Goal: Information Seeking & Learning: Learn about a topic

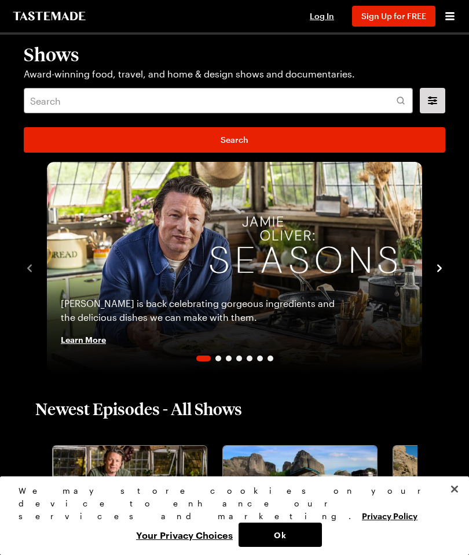
click at [437, 272] on icon "navigate to next item" at bounding box center [439, 268] width 5 height 8
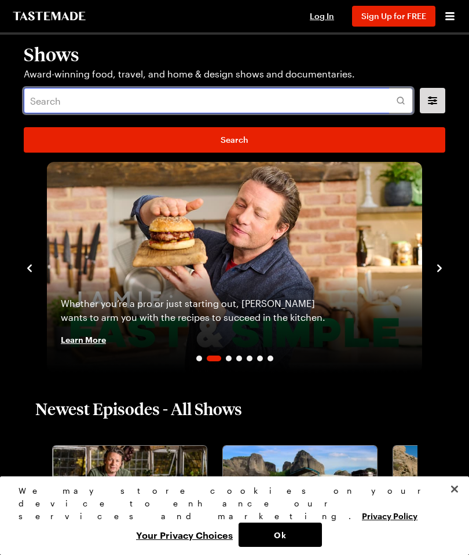
click at [124, 90] on input "text" at bounding box center [218, 100] width 389 height 25
type input "Cheesy cabbage pasta"
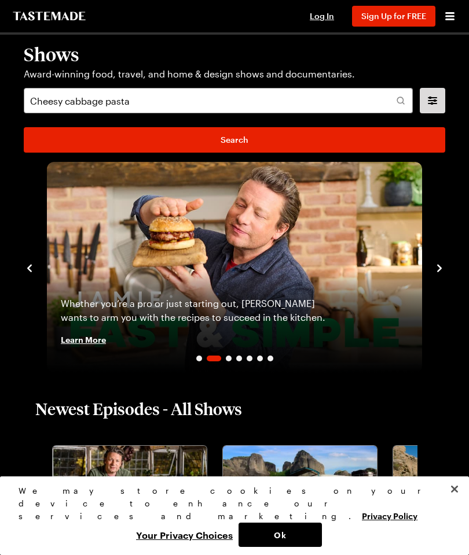
click at [406, 102] on div at bounding box center [401, 100] width 24 height 25
click at [400, 102] on icon at bounding box center [401, 101] width 12 height 12
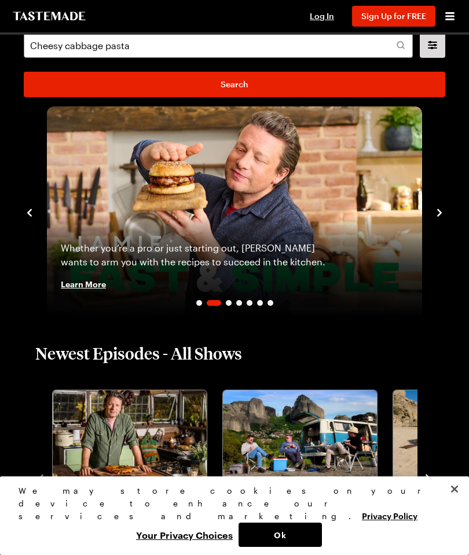
scroll to position [55, 0]
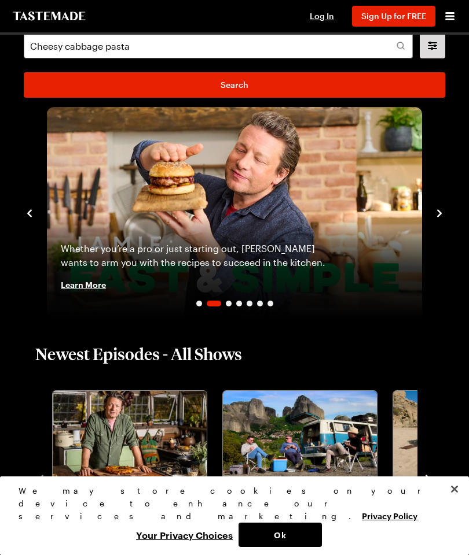
click at [230, 310] on div "Whether you’re a pro or just starting out, [PERSON_NAME] wants to arm you with …" at bounding box center [234, 267] width 375 height 102
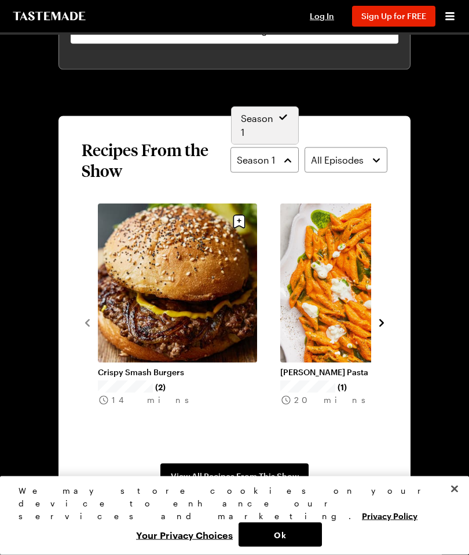
scroll to position [956, 0]
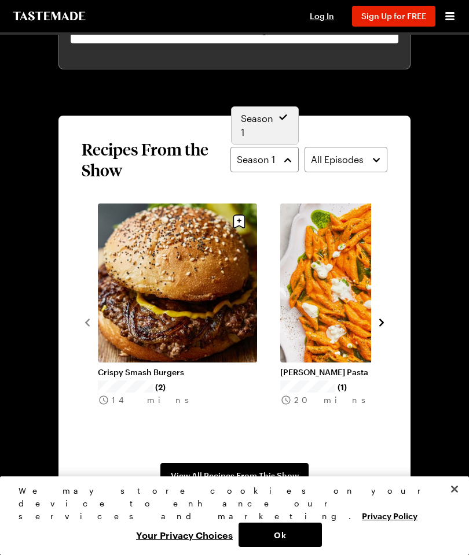
click at [292, 159] on button "Season 1" at bounding box center [264, 159] width 68 height 25
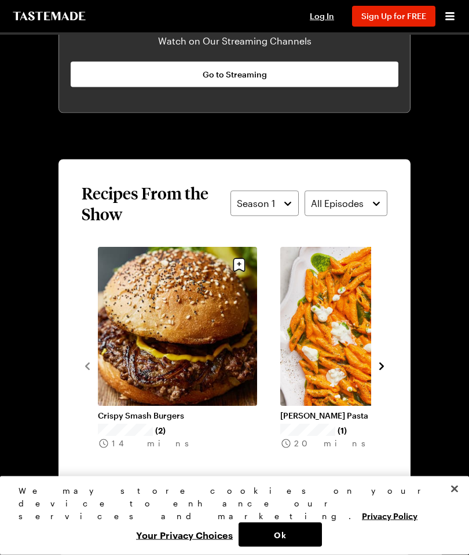
scroll to position [874, 0]
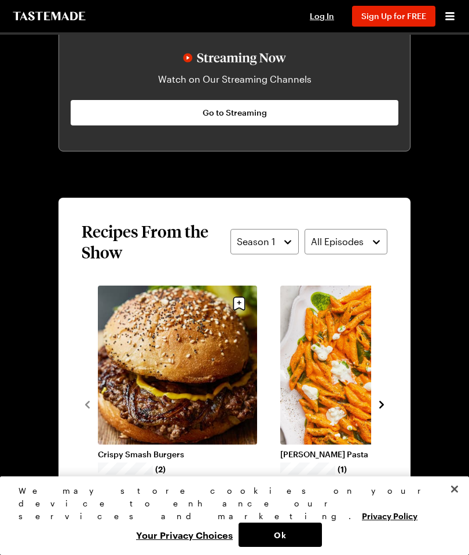
click at [385, 397] on button "navigate to next item" at bounding box center [381, 404] width 12 height 14
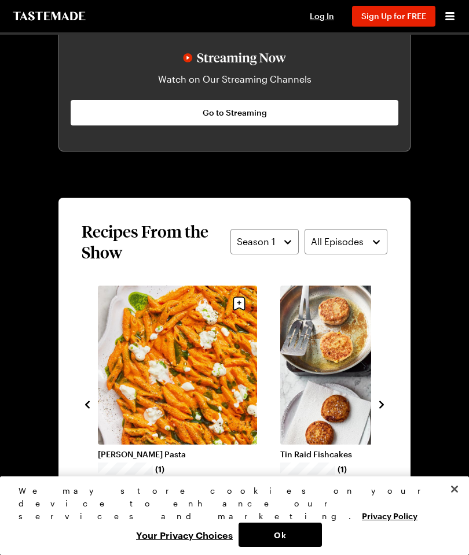
click at [389, 397] on section "Recipes From the Show Season 1 All Episodes Crispy Smash Burgers (2) 14 mins [P…" at bounding box center [234, 396] width 352 height 396
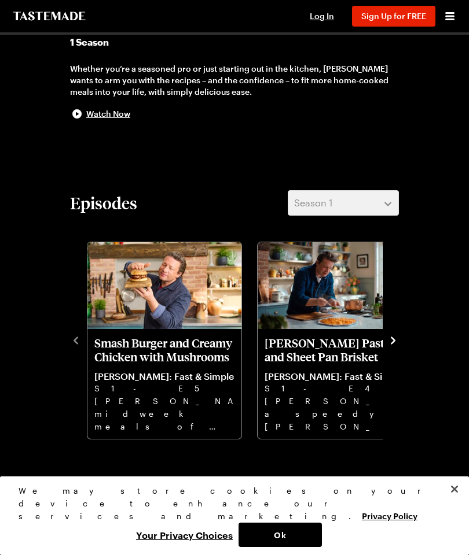
scroll to position [279, 0]
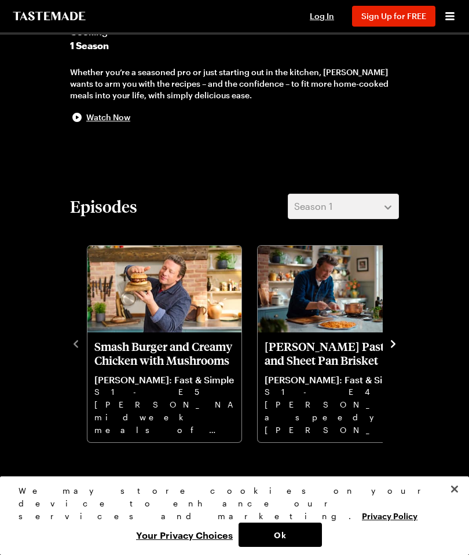
click at [397, 337] on button "navigate to next item" at bounding box center [393, 343] width 12 height 14
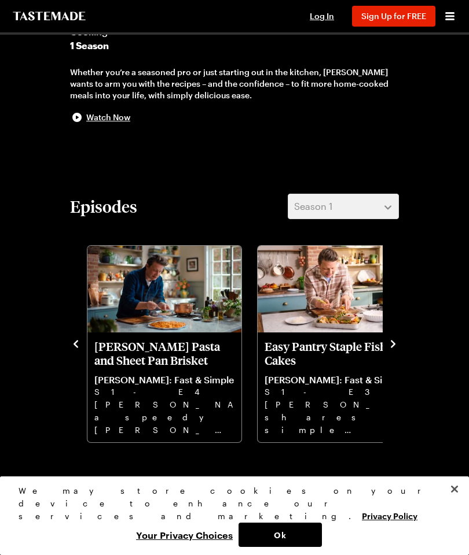
click at [391, 344] on icon "navigate to next item" at bounding box center [393, 344] width 12 height 12
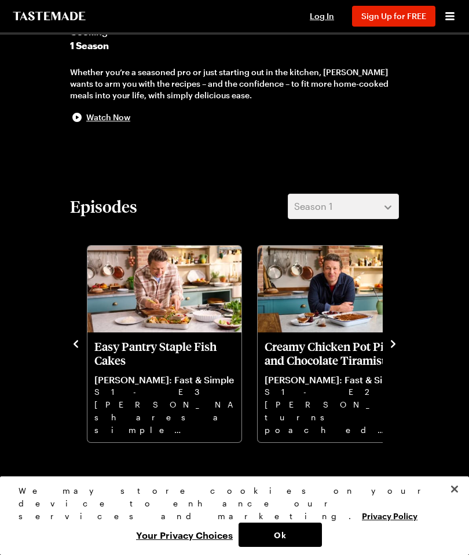
click at [382, 341] on p "Creamy Chicken Pot Pie and Chocolate Tiramisu" at bounding box center [334, 354] width 140 height 28
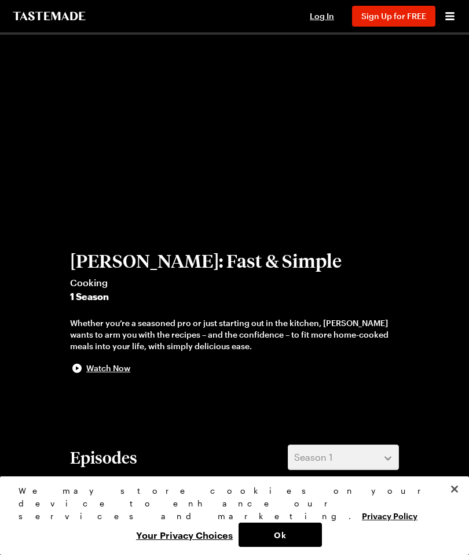
scroll to position [0, 0]
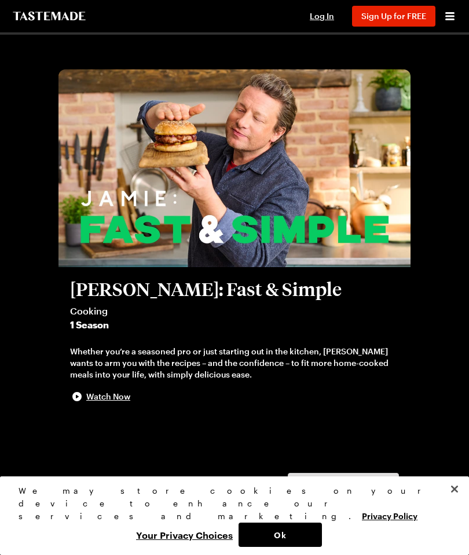
click at [454, 502] on button "Close" at bounding box center [453, 489] width 25 height 25
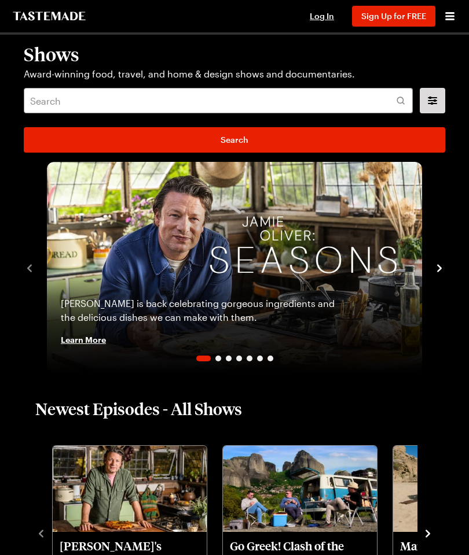
scroll to position [55, 0]
